Goal: Check status: Check status

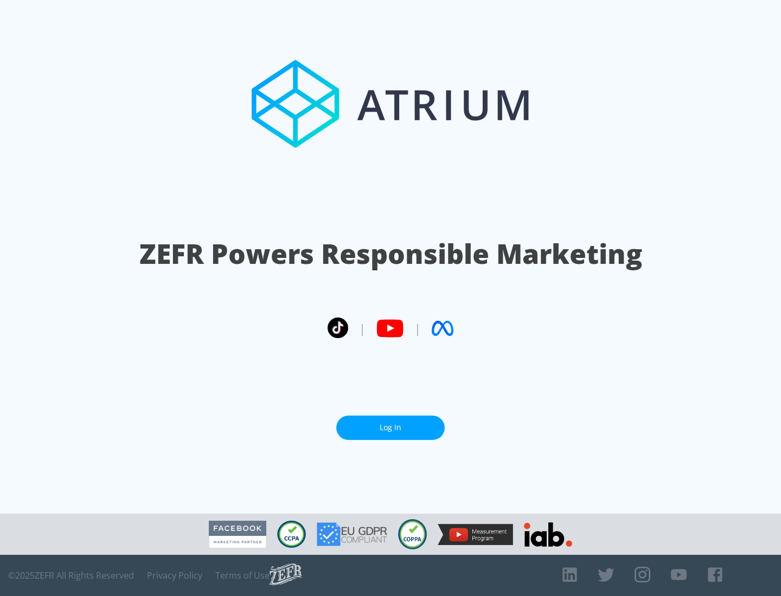
click at [390, 428] on link "Log In" at bounding box center [390, 428] width 108 height 24
